Goal: Transaction & Acquisition: Purchase product/service

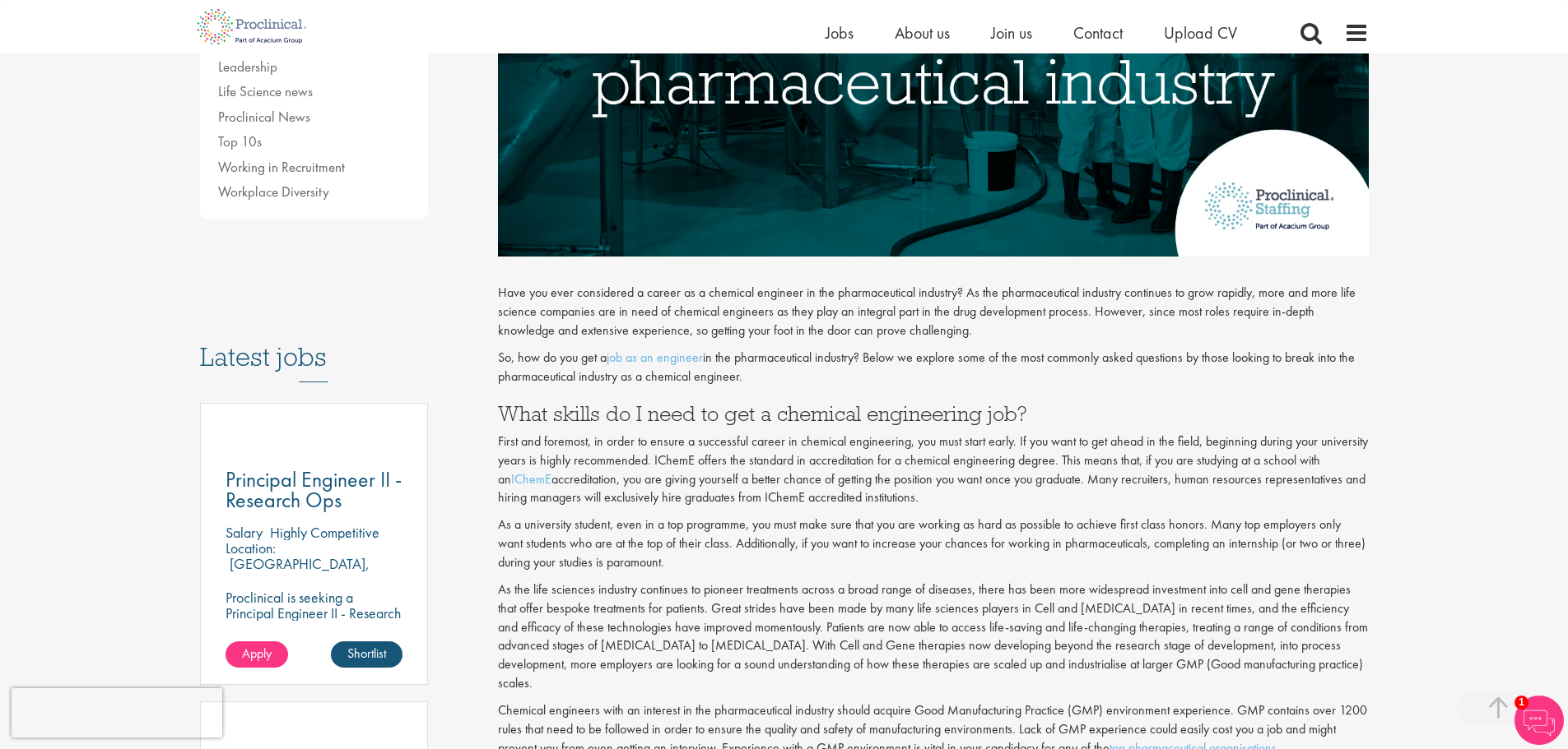
scroll to position [576, 0]
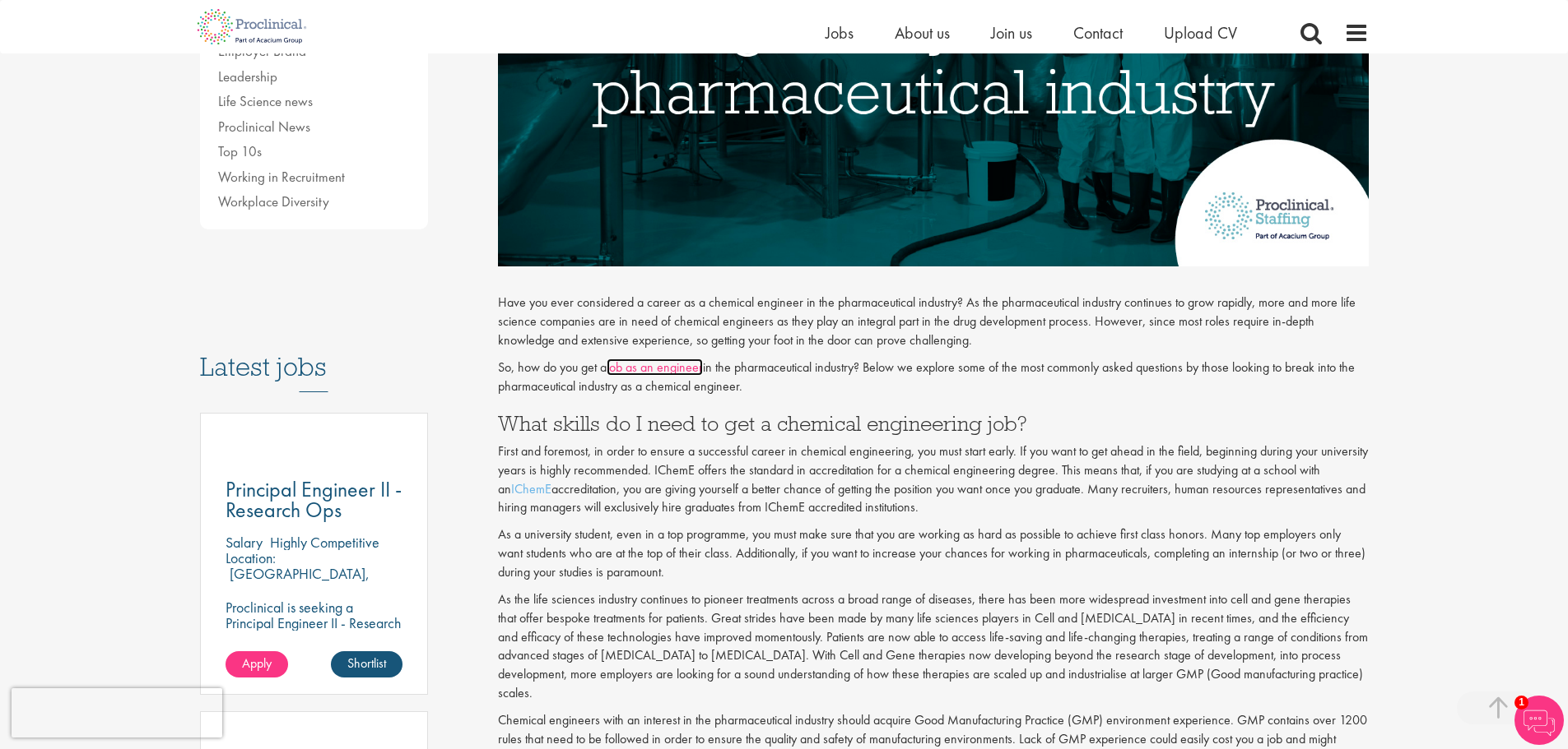
click at [636, 370] on link "job as an engineer" at bounding box center [655, 368] width 96 height 17
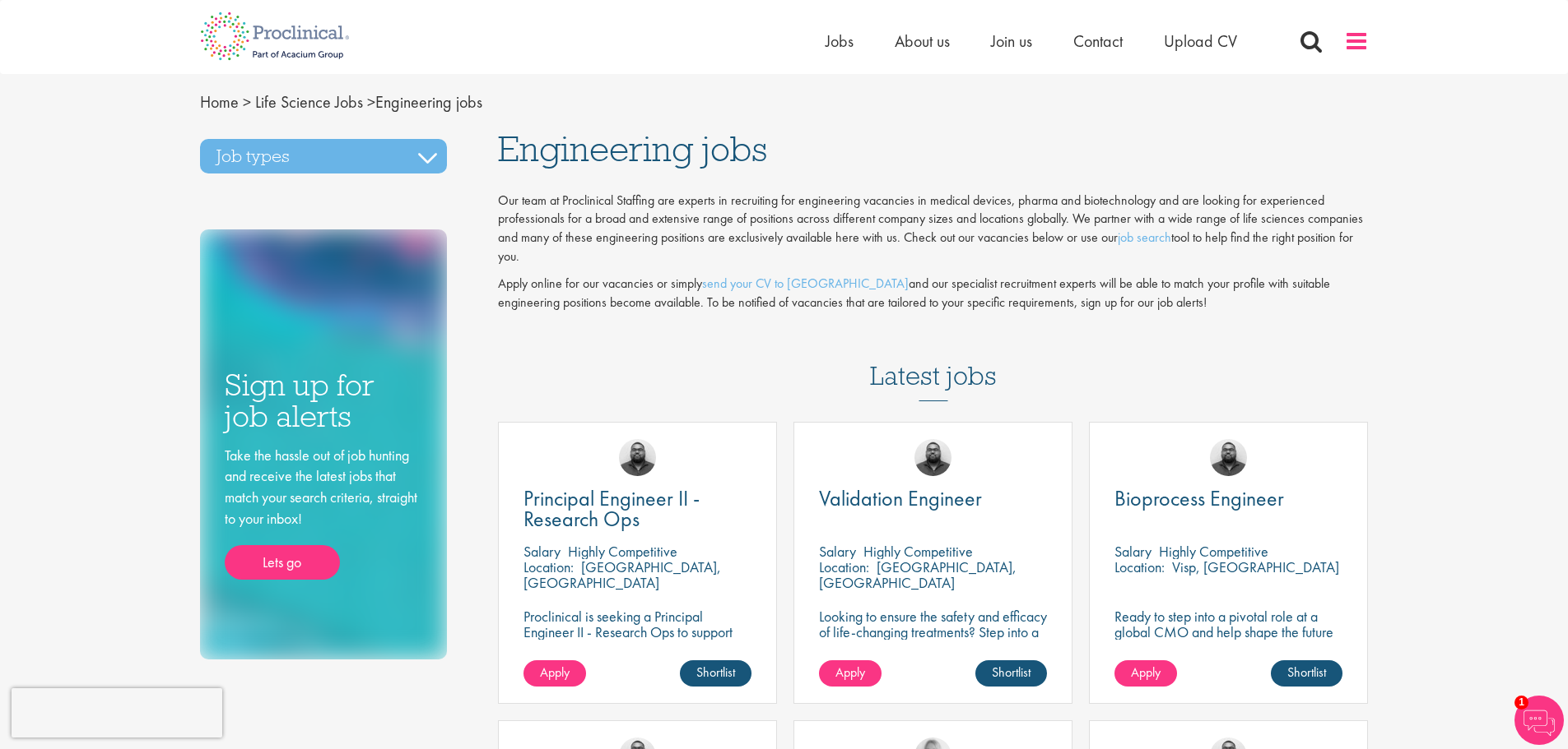
click at [1366, 42] on span at bounding box center [1356, 41] width 25 height 25
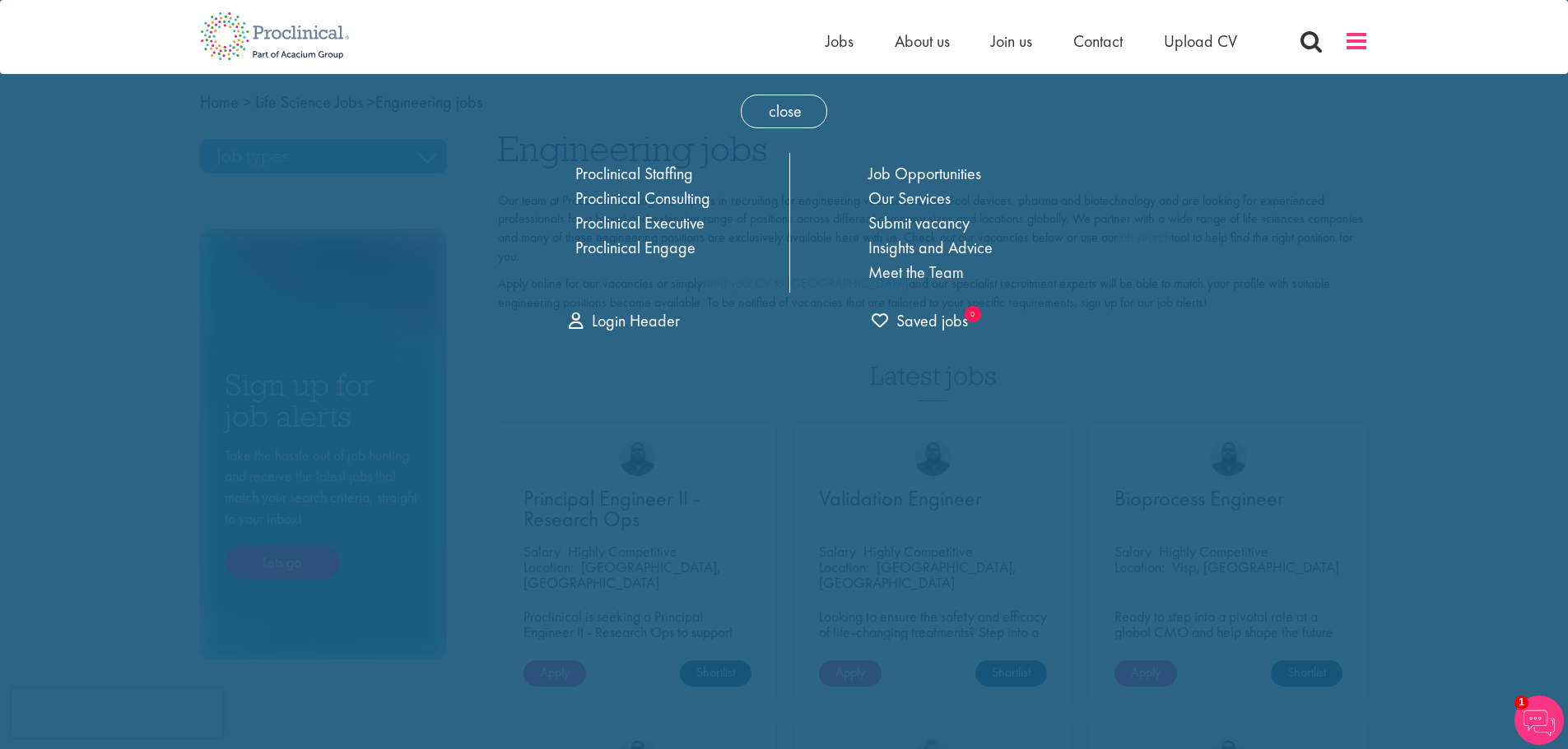
click at [1366, 42] on span at bounding box center [1356, 41] width 25 height 25
click at [1404, 43] on div "Home Jobs About us Join us Contact Upload CV" at bounding box center [784, 31] width 1568 height 62
click at [510, 36] on div "Home Jobs About us Join us Contact Upload CV" at bounding box center [778, 31] width 1181 height 62
click at [827, 121] on div "close Home Jobs About us Join us Contact Upload CV Proclinical Staffing Proclin…" at bounding box center [784, 209] width 609 height 271
click at [784, 111] on span "close" at bounding box center [784, 111] width 87 height 34
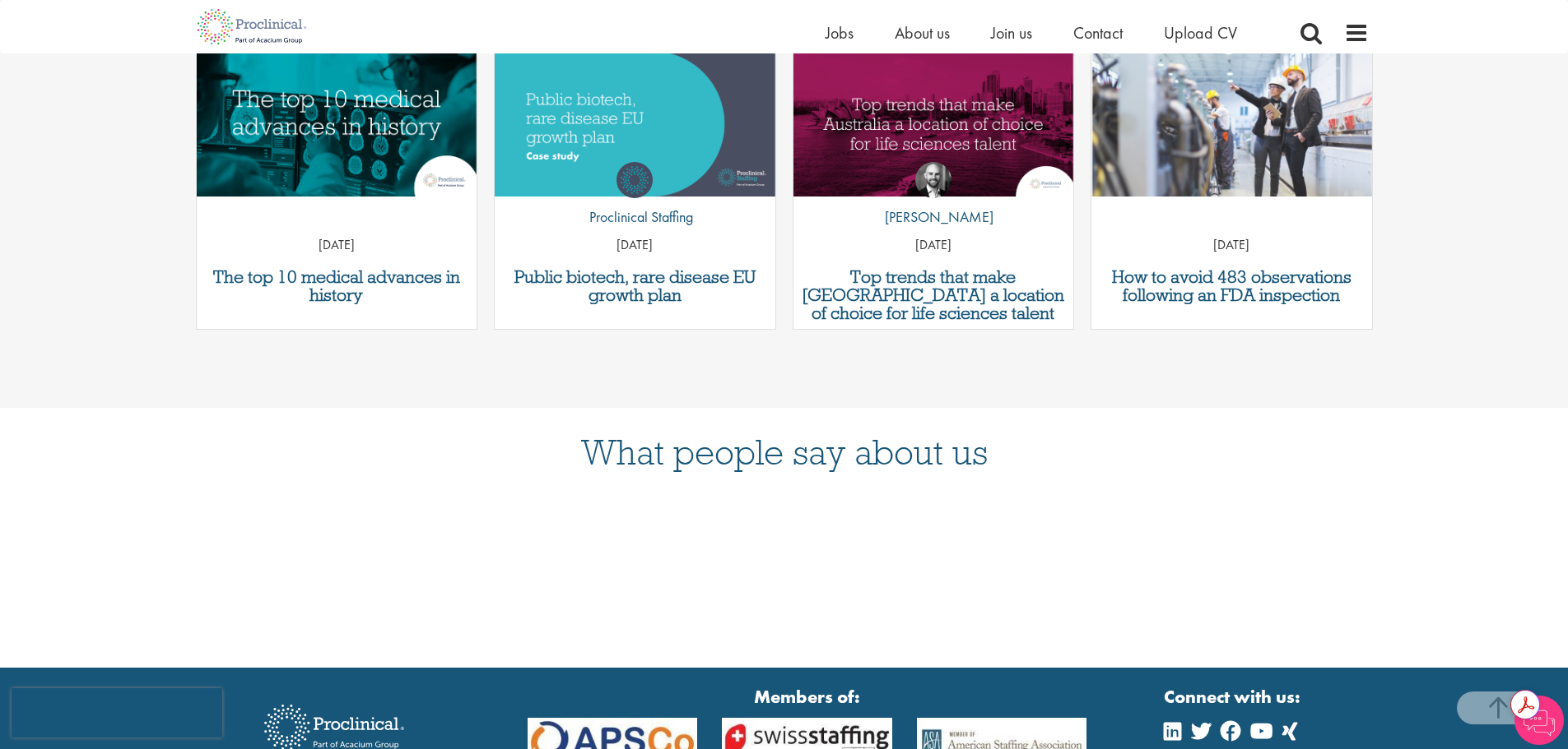
scroll to position [1876, 0]
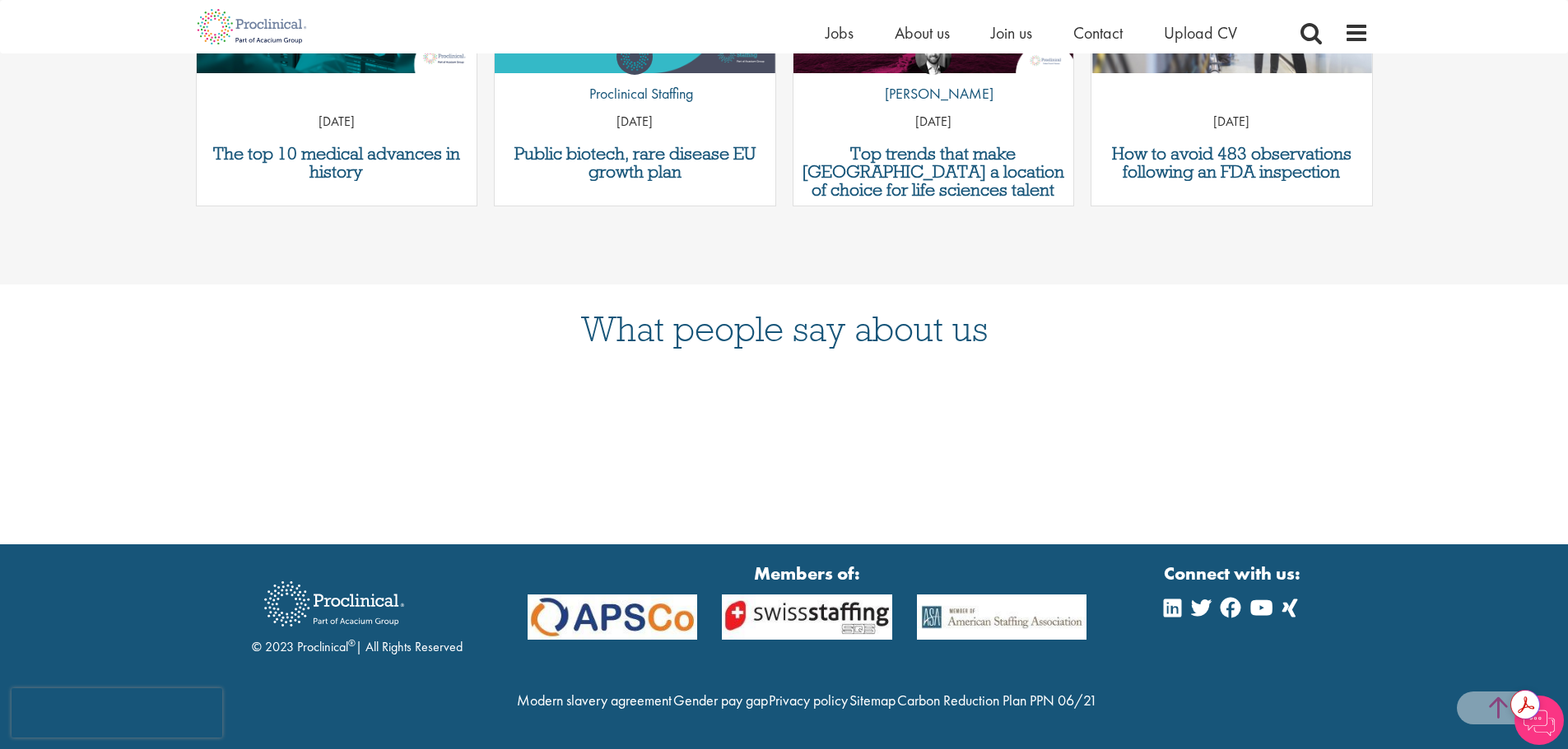
click at [1494, 698] on span at bounding box center [1497, 709] width 82 height 33
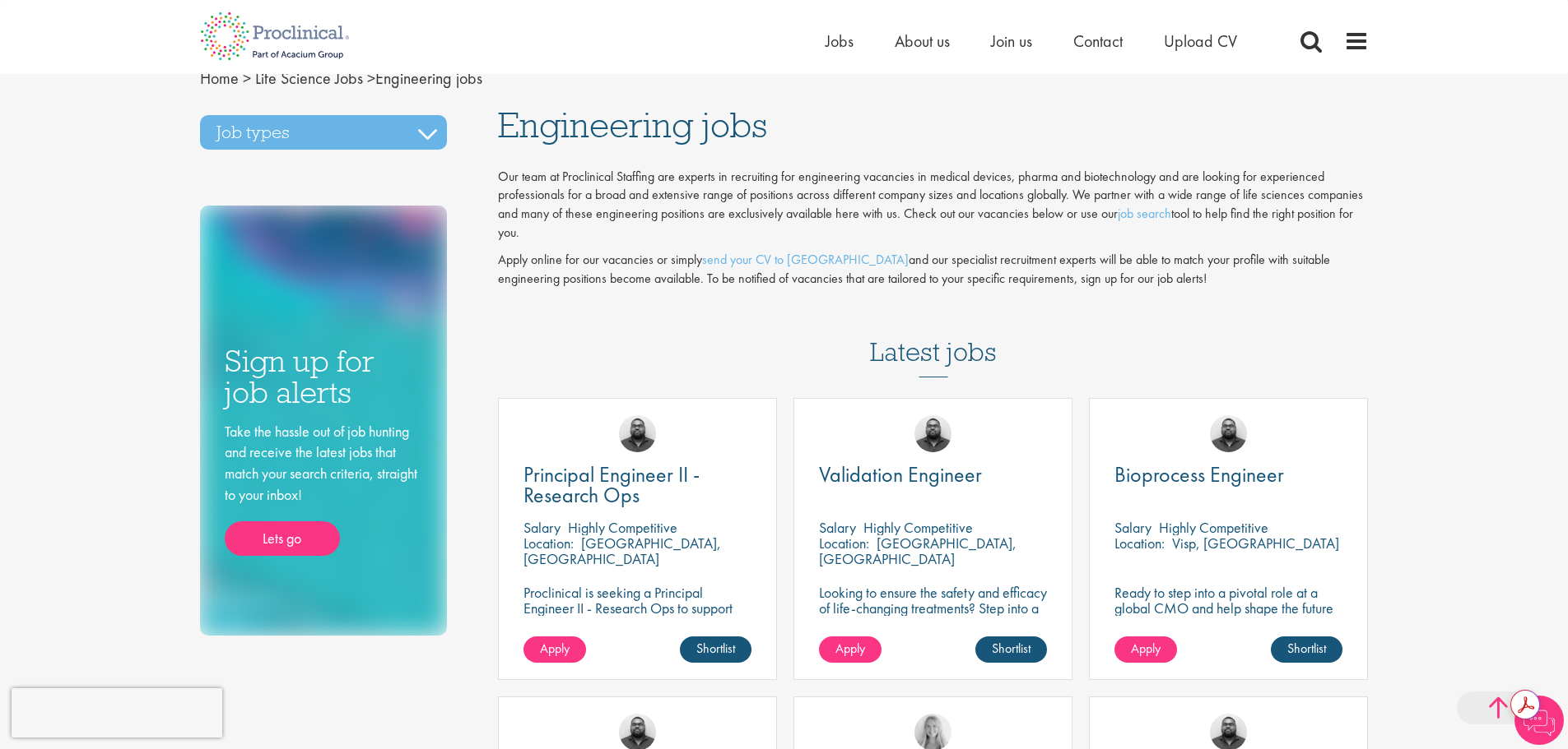
scroll to position [0, 0]
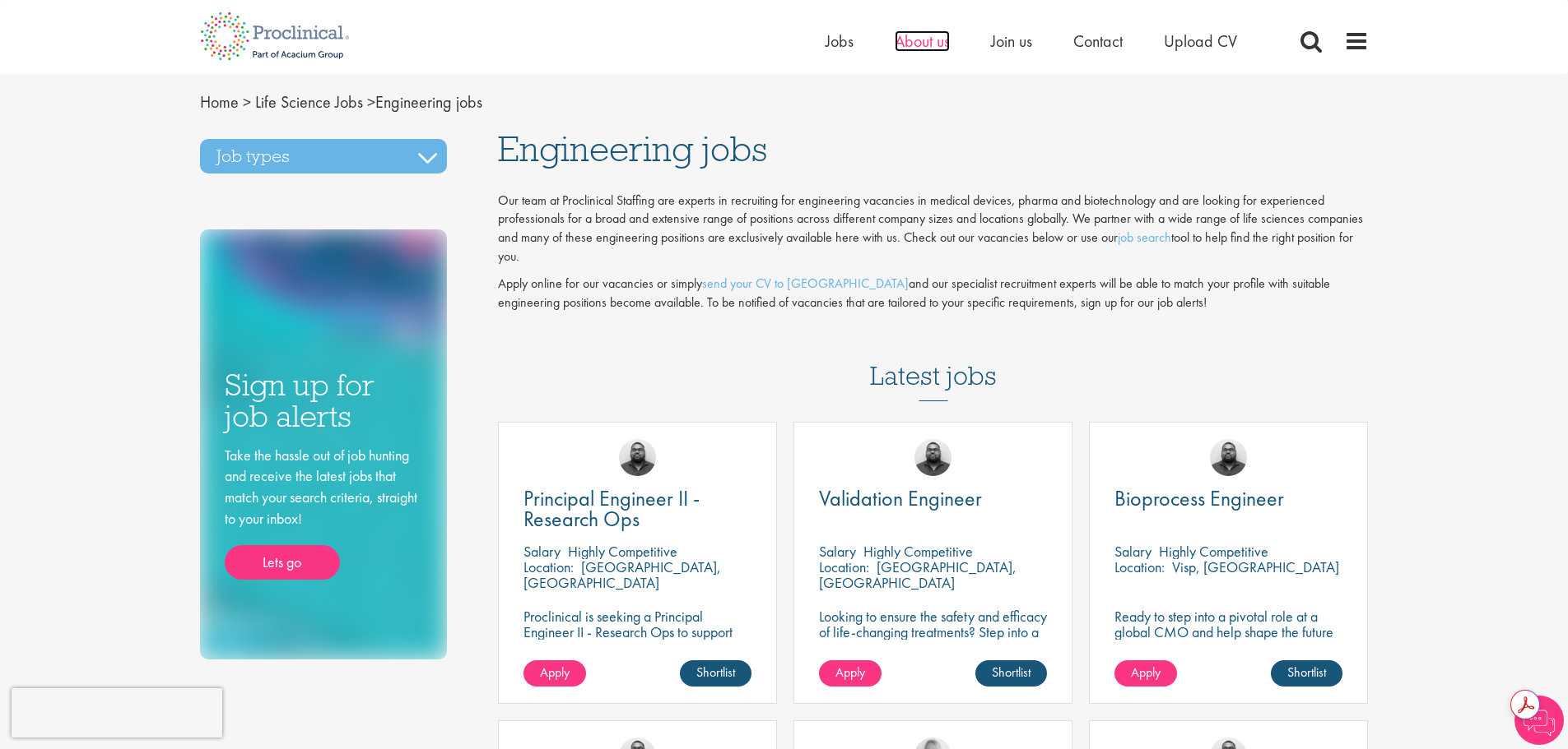
click at [924, 44] on span "About us" at bounding box center [922, 41] width 55 height 21
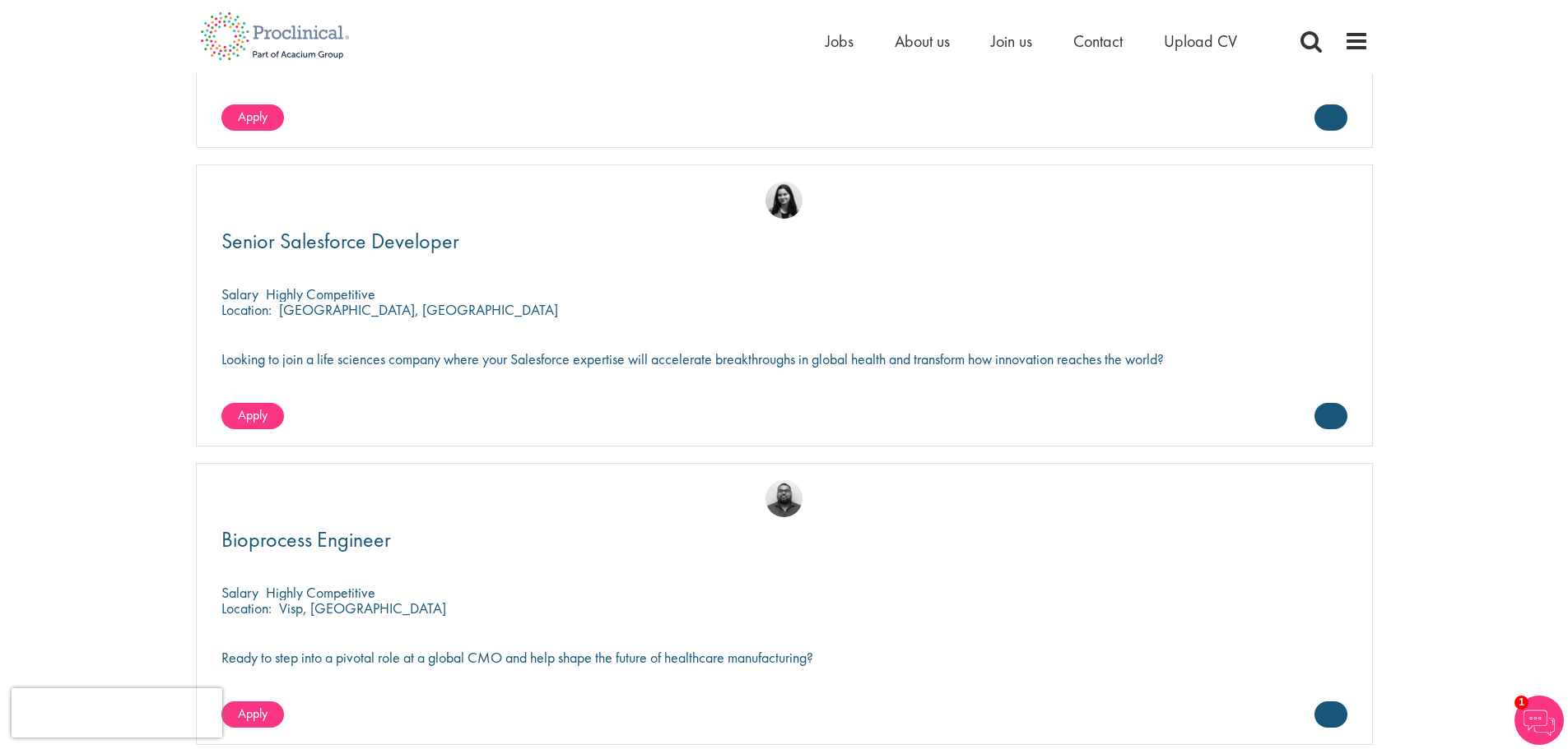
scroll to position [5182, 0]
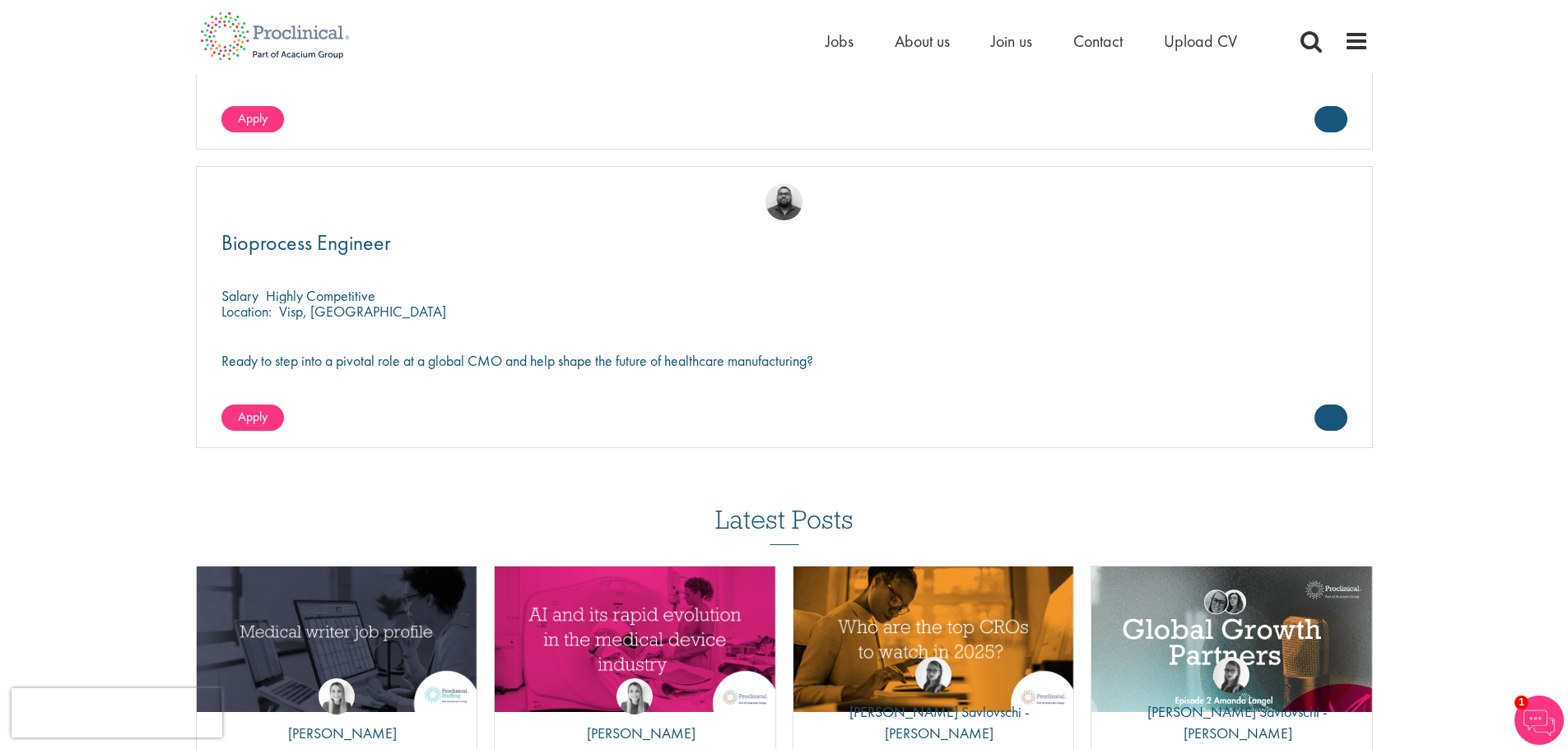
click at [1565, 46] on div "Home Jobs About us Join us Contact Upload CV" at bounding box center [784, 31] width 1568 height 62
click at [1567, 41] on div "Home Jobs About us Join us Contact Upload CV" at bounding box center [784, 31] width 1568 height 62
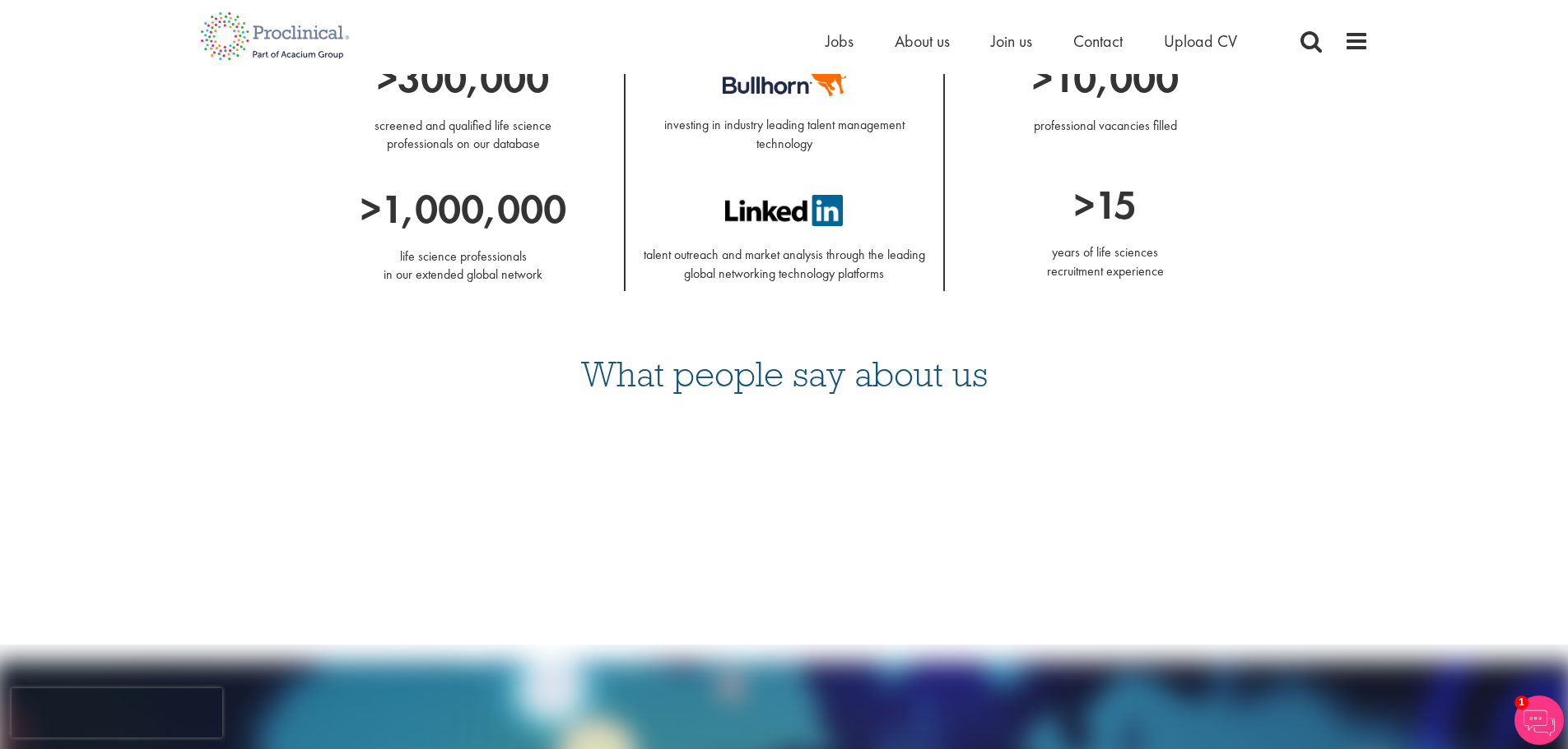
scroll to position [0, 0]
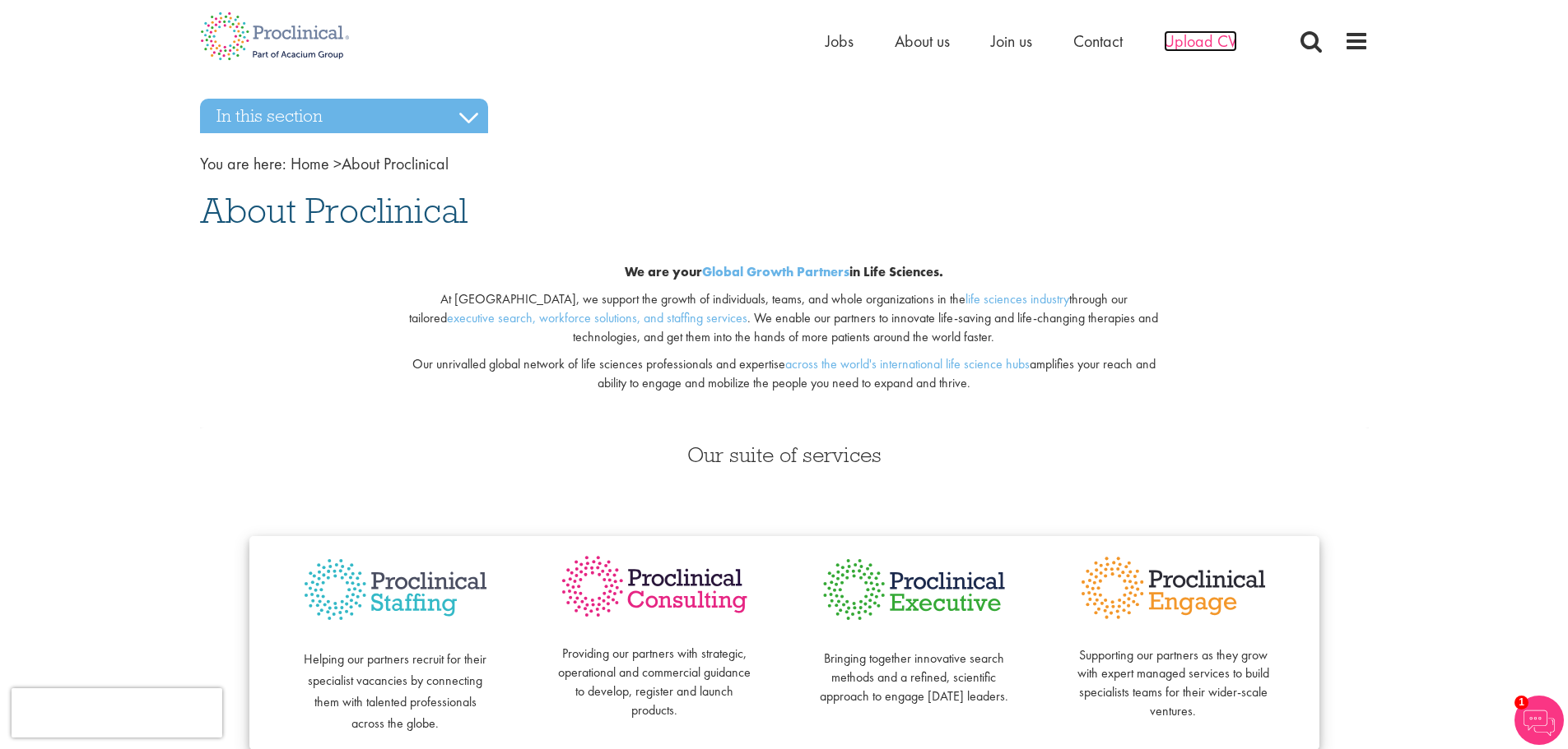
click at [1215, 44] on span "Upload CV" at bounding box center [1200, 41] width 73 height 21
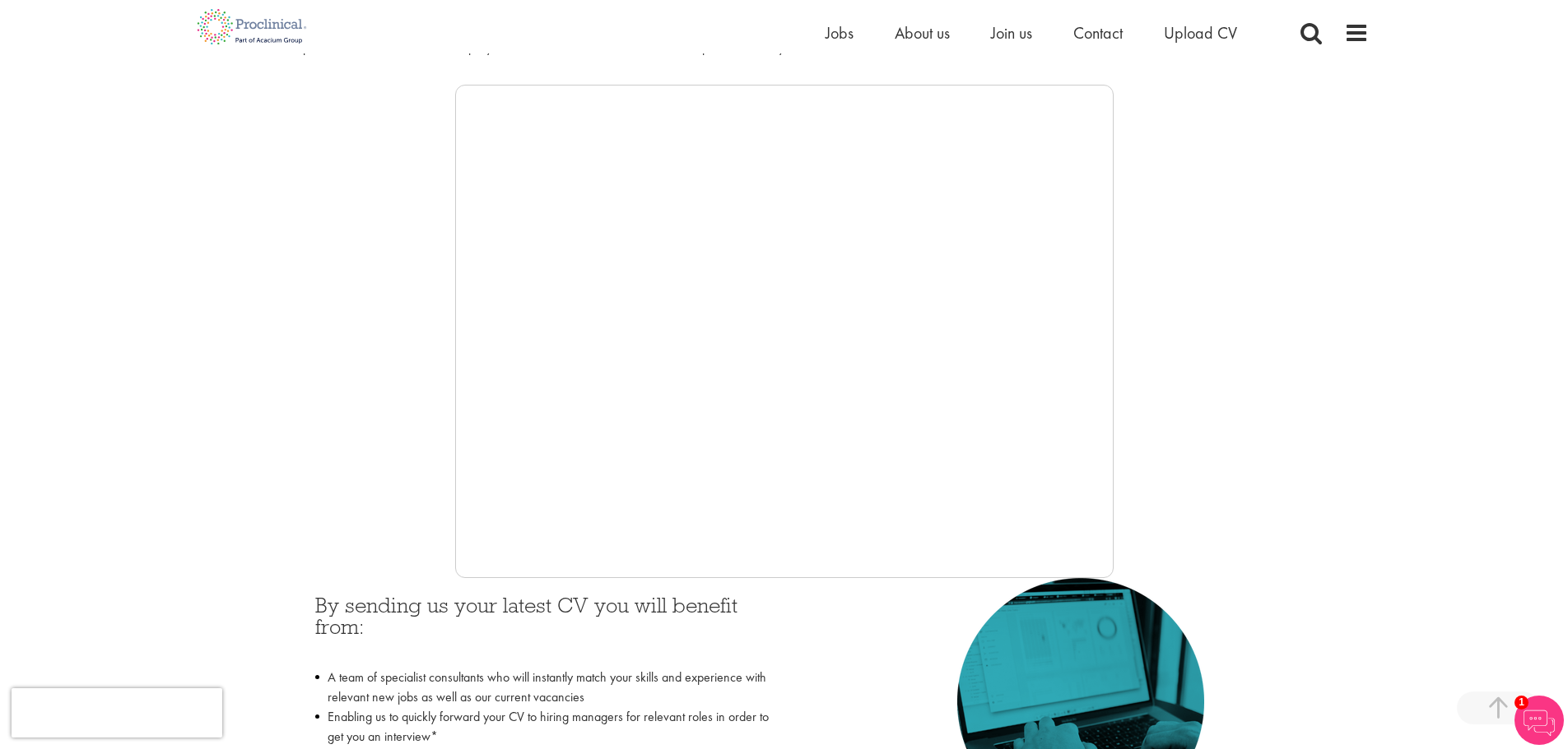
scroll to position [246, 0]
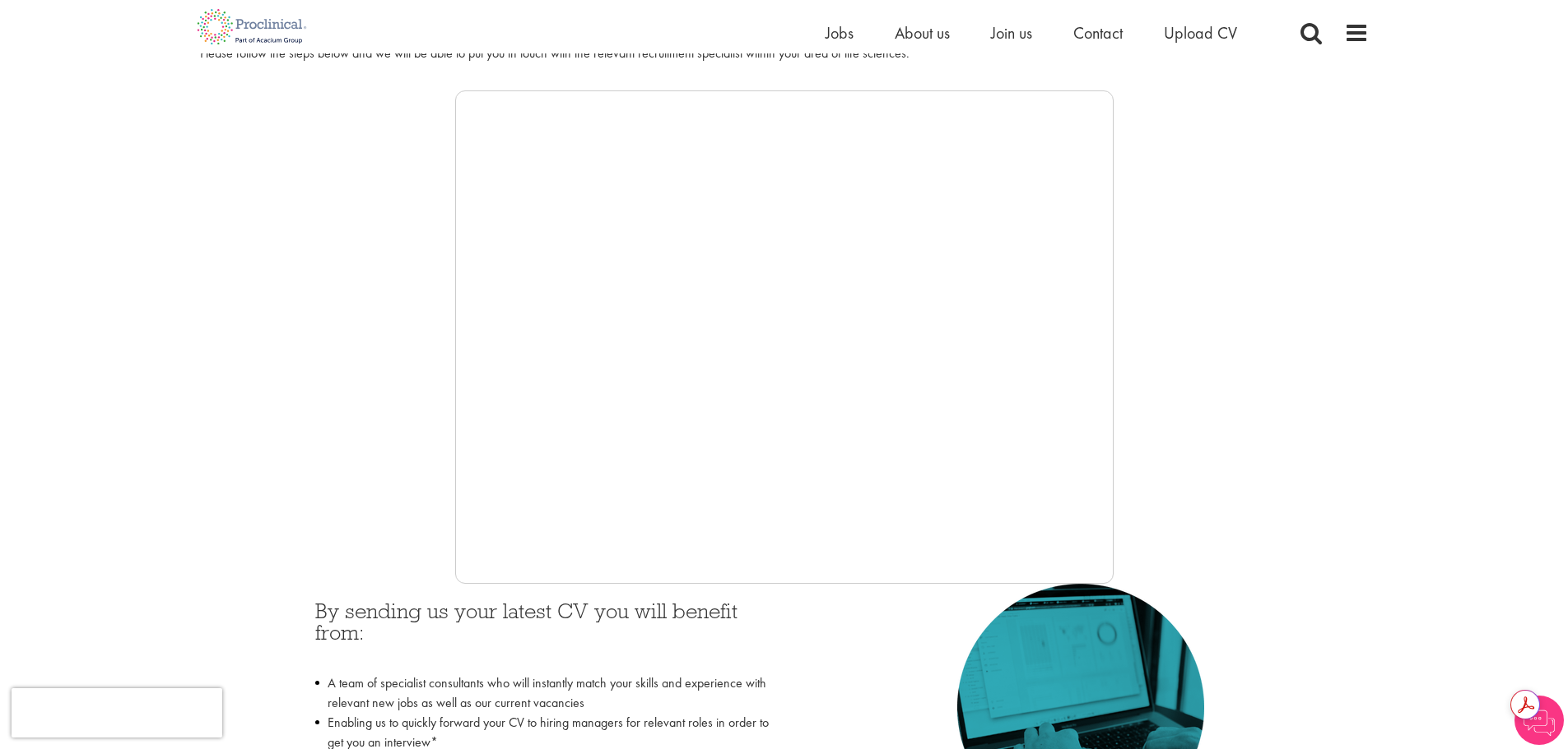
click at [344, 321] on div at bounding box center [784, 337] width 1168 height 494
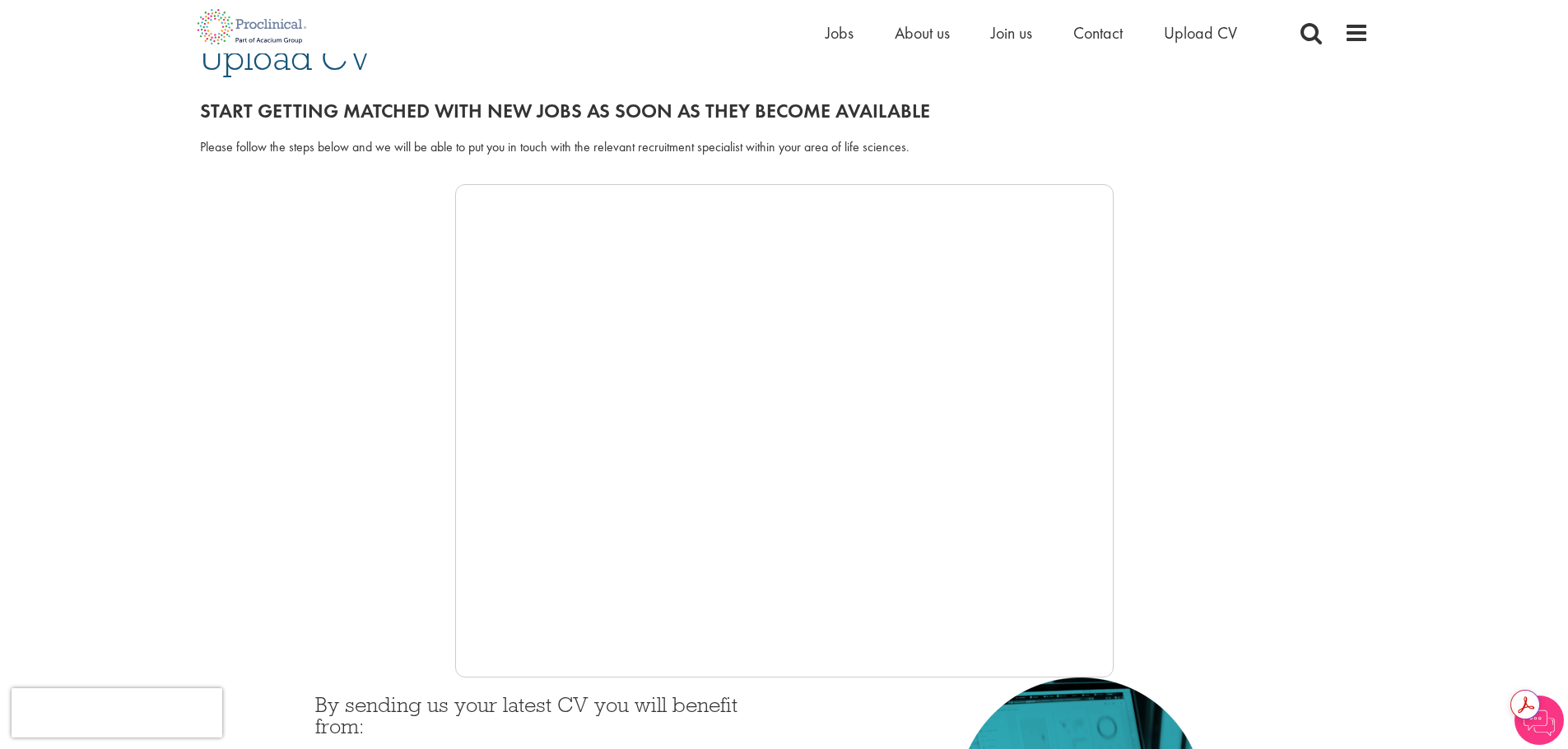
scroll to position [0, 0]
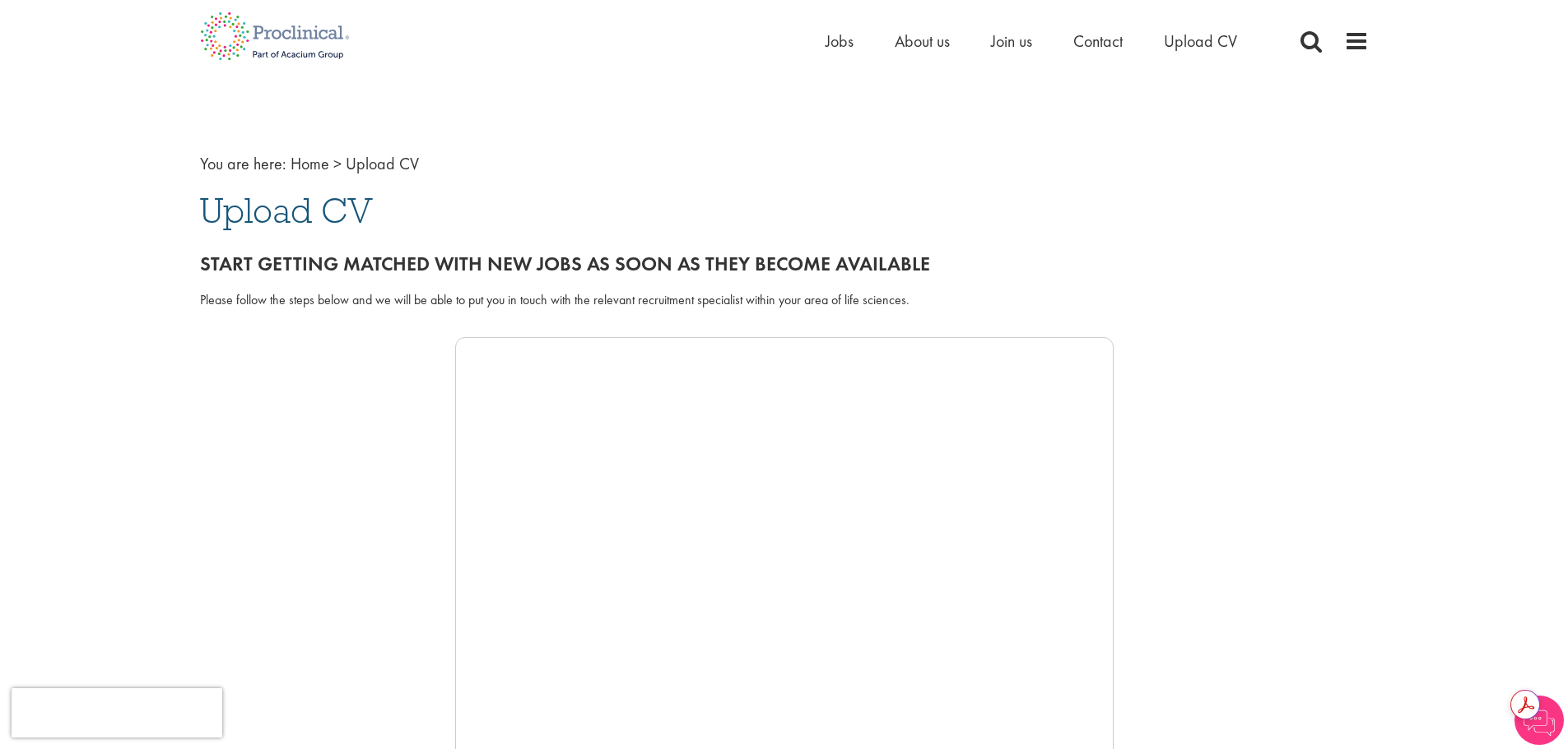
click at [257, 388] on div at bounding box center [784, 583] width 1168 height 494
click at [299, 165] on link "Home" at bounding box center [310, 164] width 39 height 21
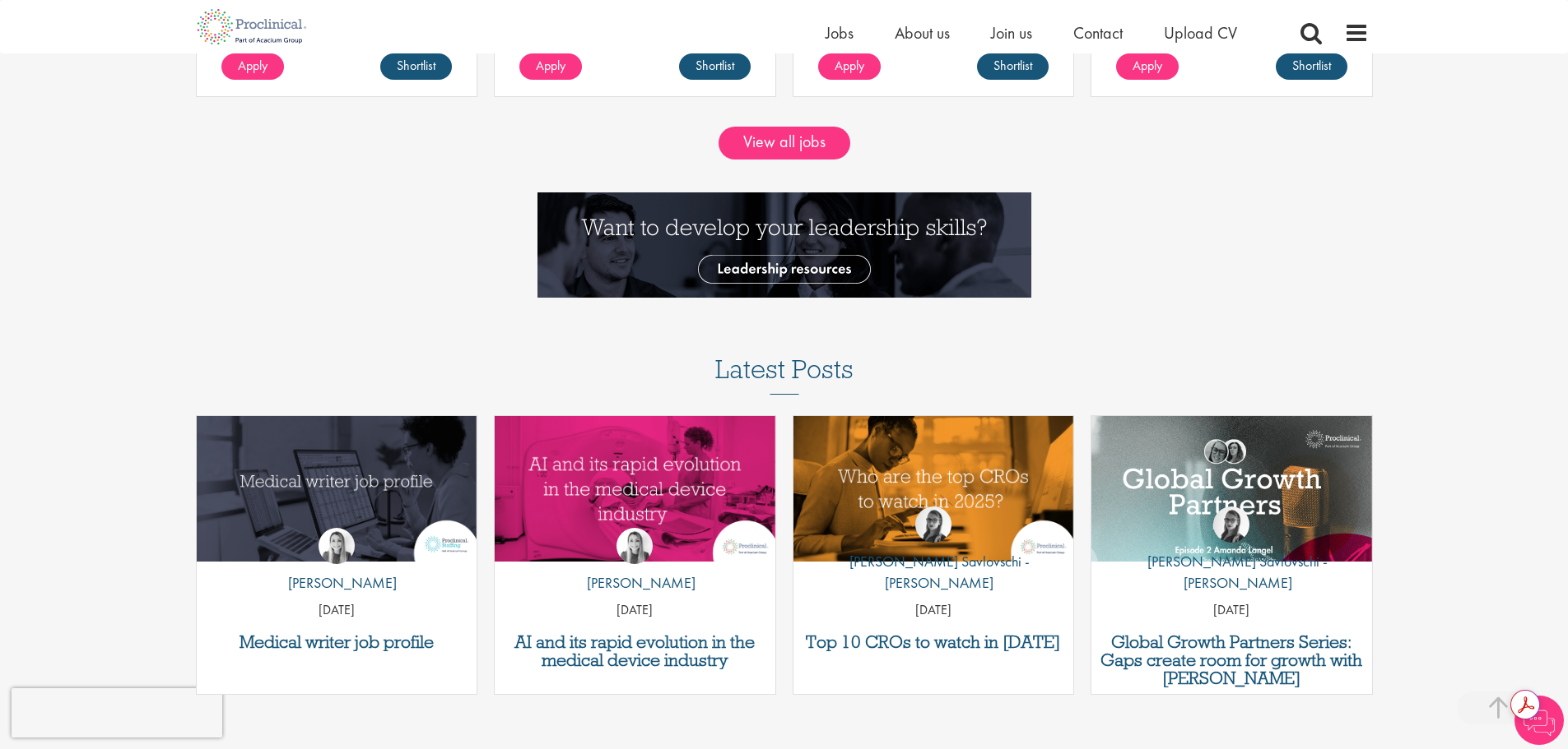
scroll to position [1645, 0]
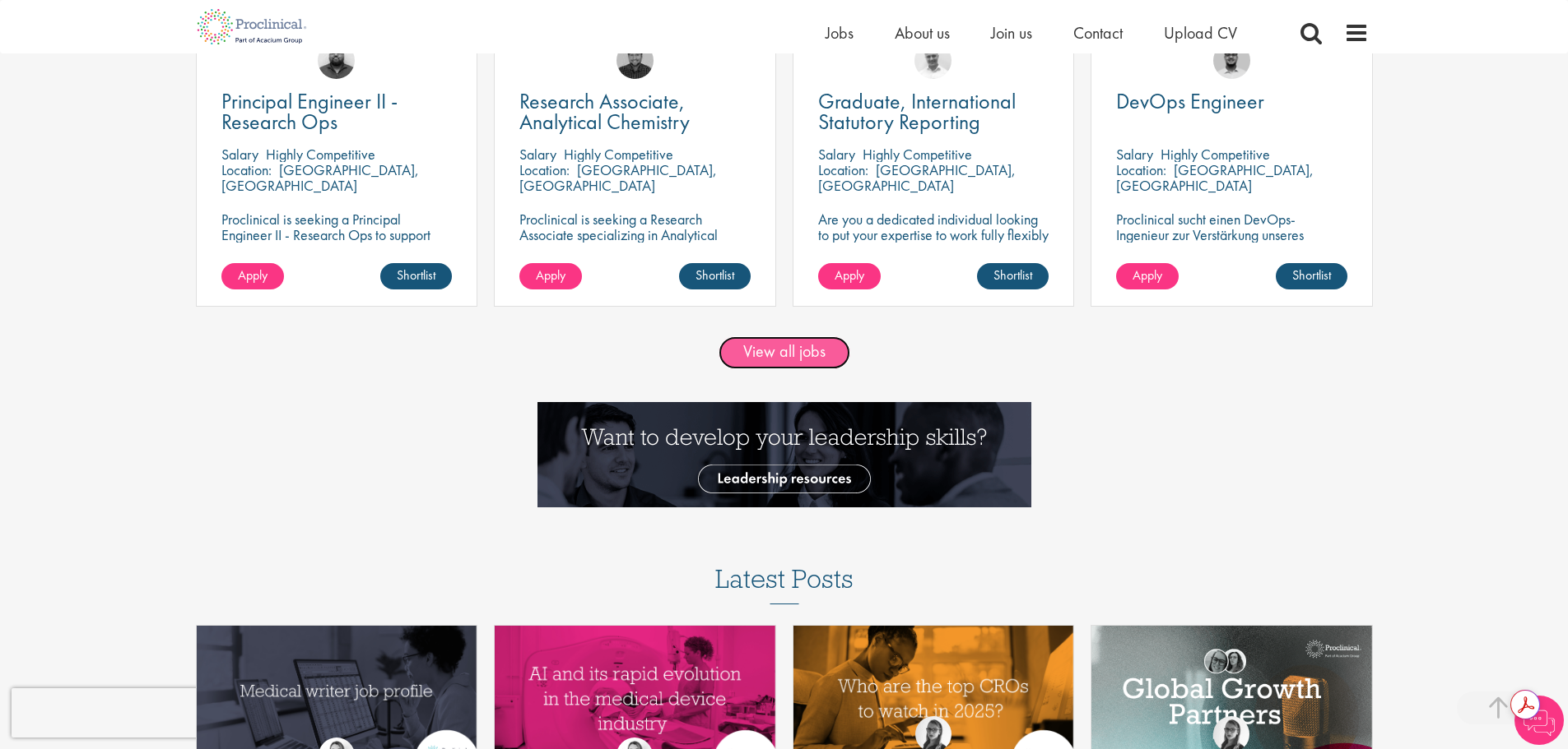
click at [794, 344] on link "View all jobs" at bounding box center [784, 352] width 132 height 33
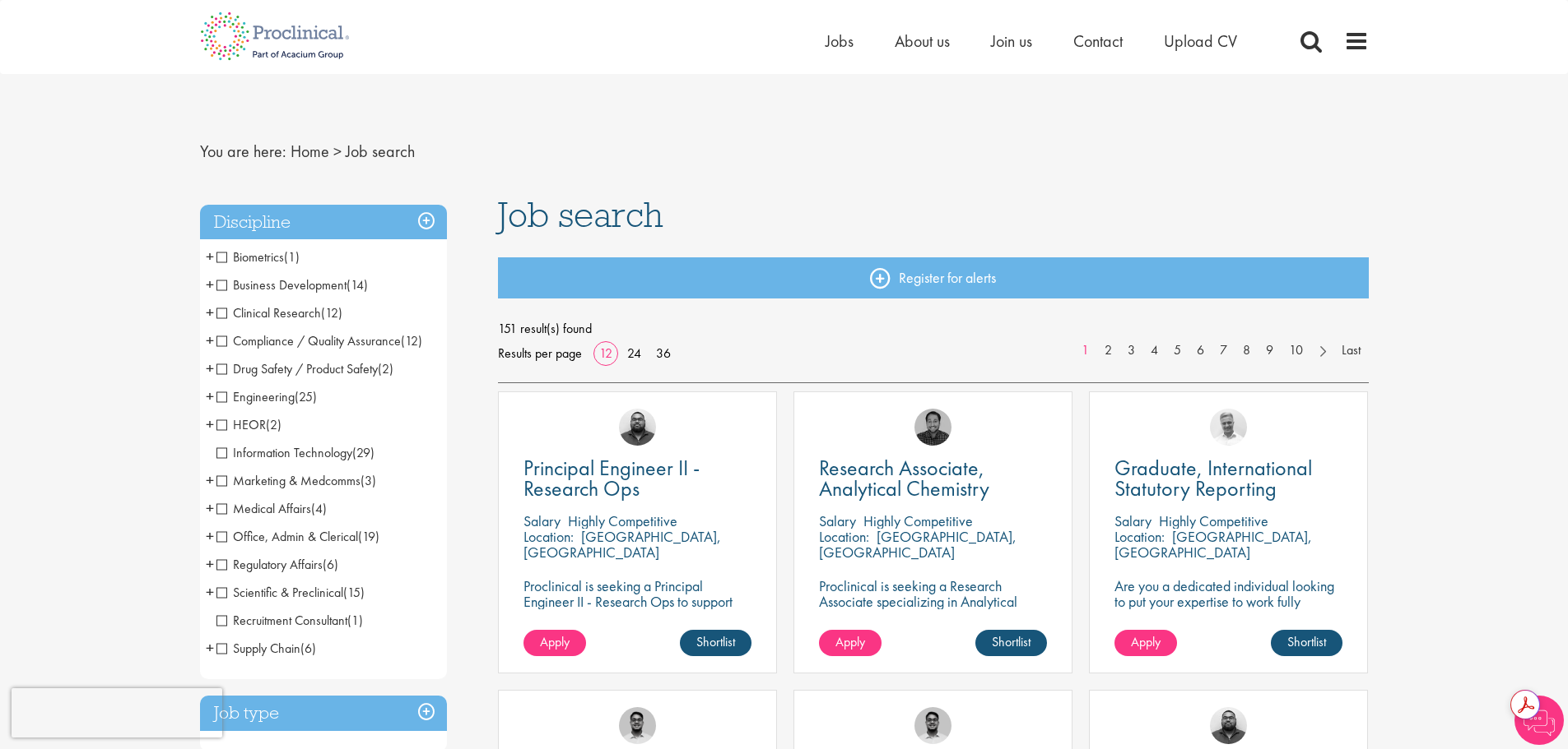
click at [219, 396] on span "Engineering" at bounding box center [255, 397] width 78 height 17
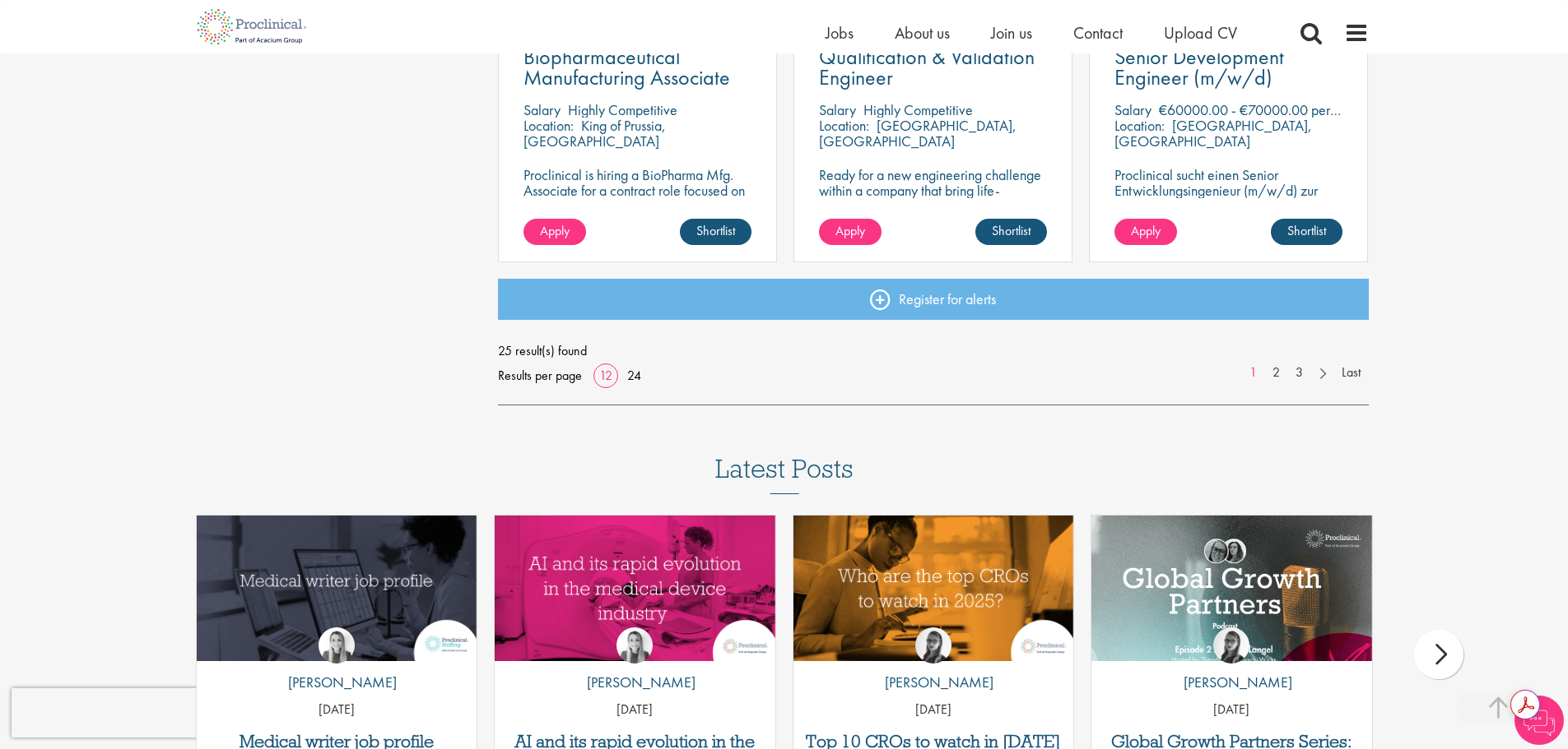
scroll to position [1316, 0]
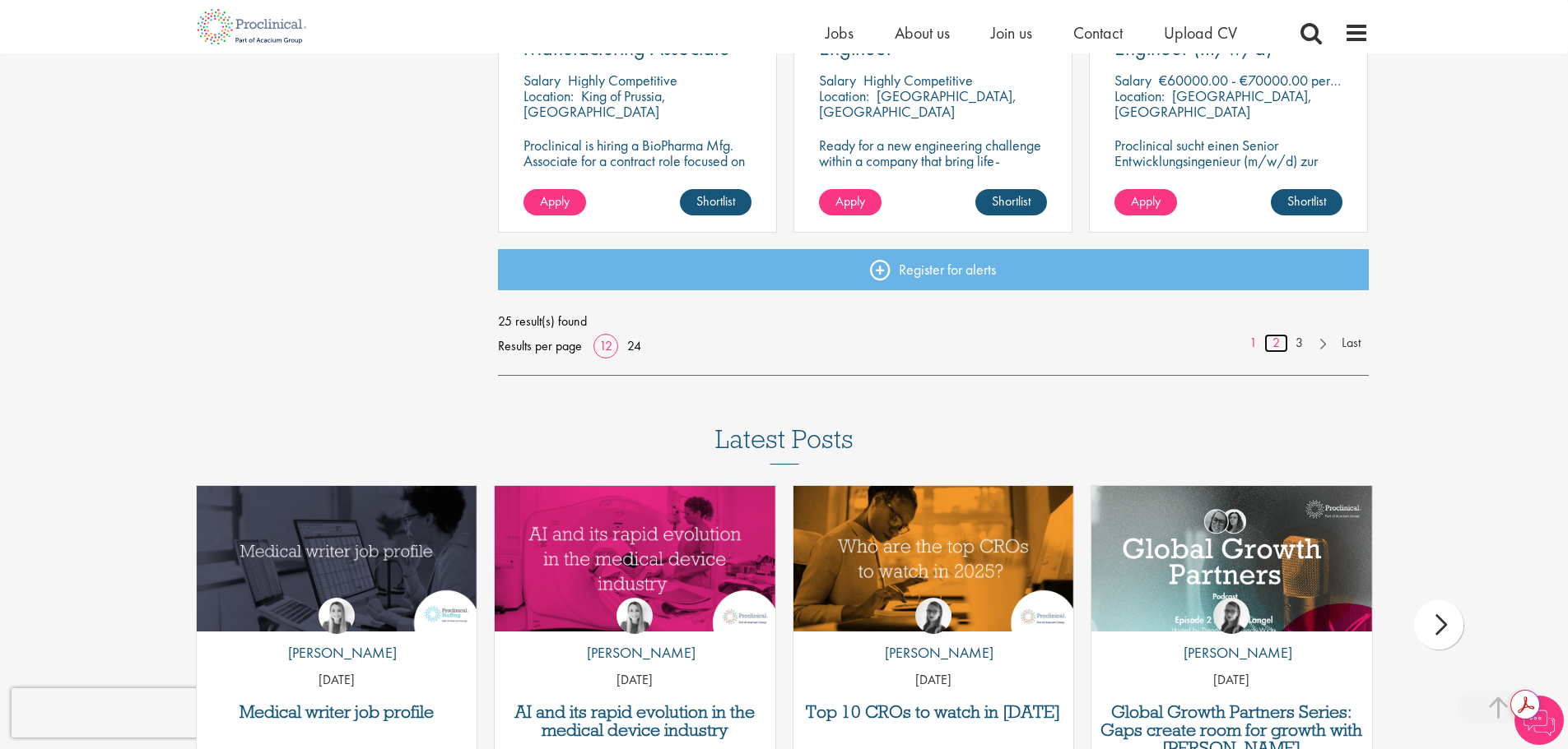
click at [1275, 344] on link "2" at bounding box center [1275, 344] width 24 height 19
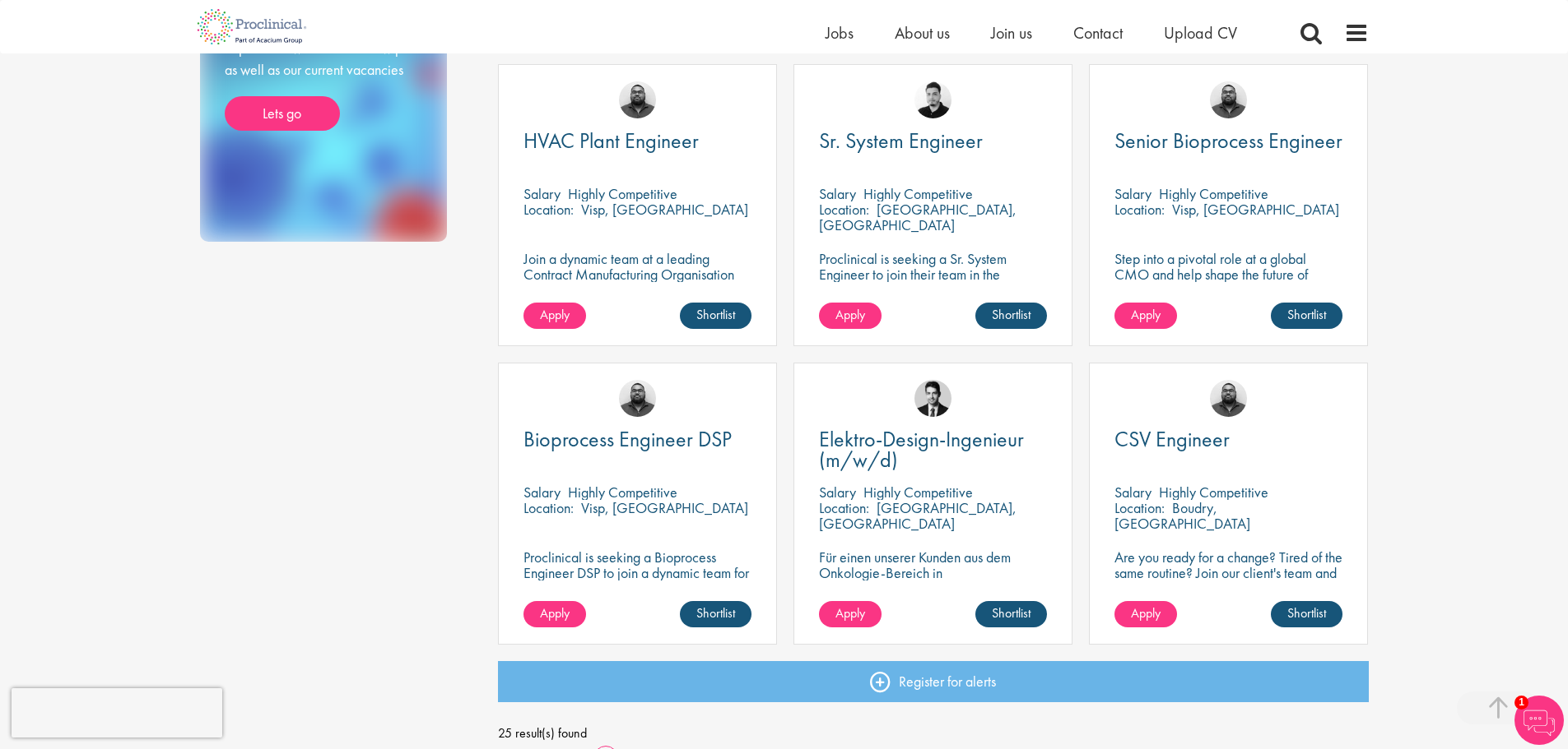
scroll to position [1151, 0]
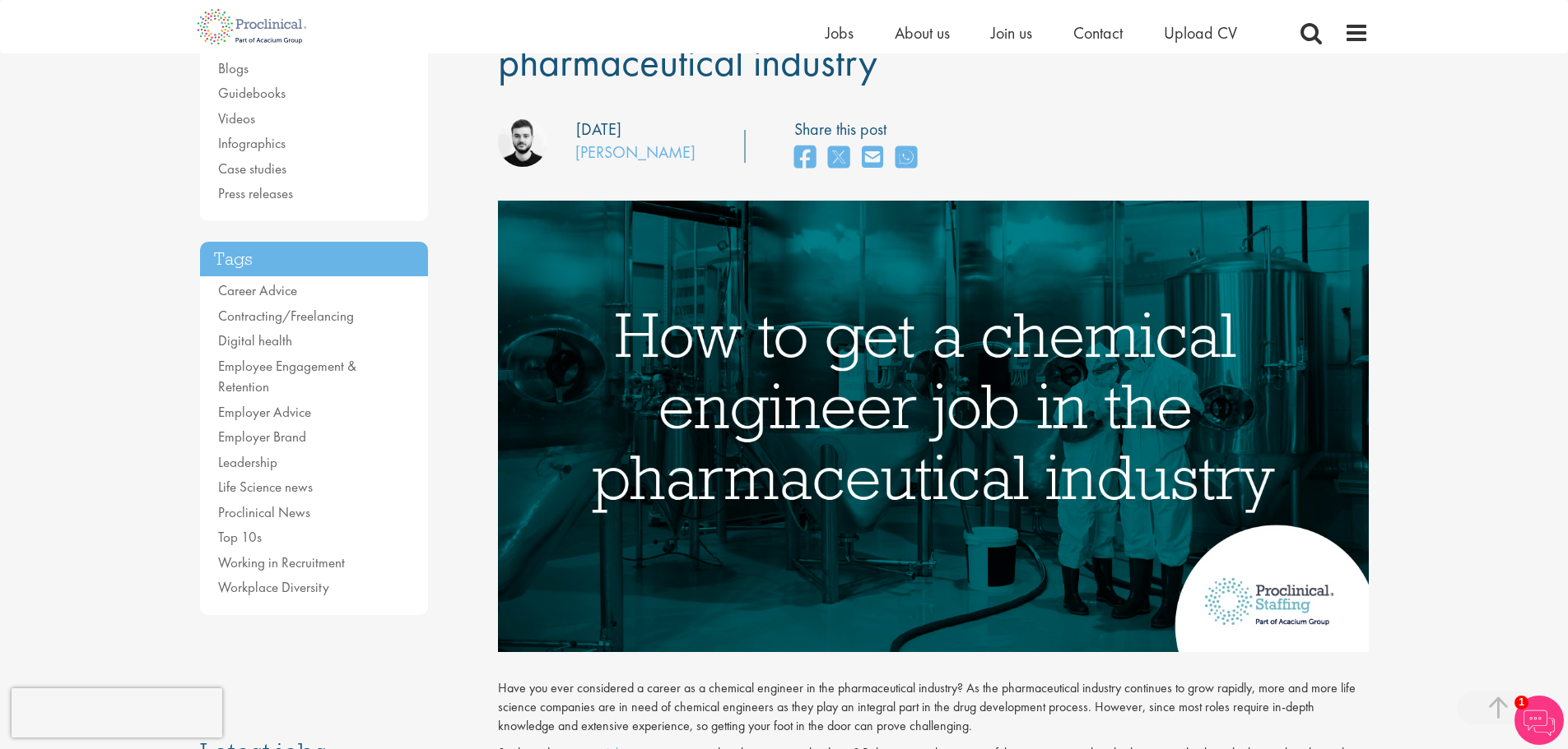
scroll to position [82, 0]
